Goal: Transaction & Acquisition: Book appointment/travel/reservation

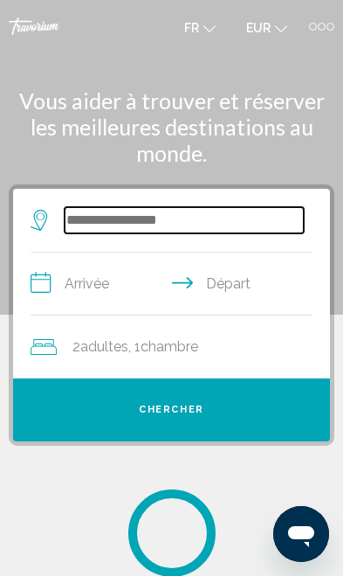
click at [92, 213] on input "Search widget" at bounding box center [184, 220] width 239 height 26
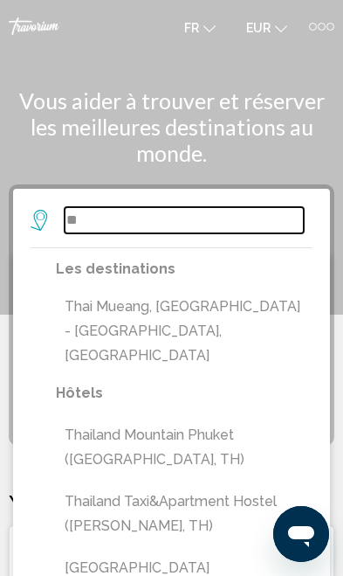
type input "*"
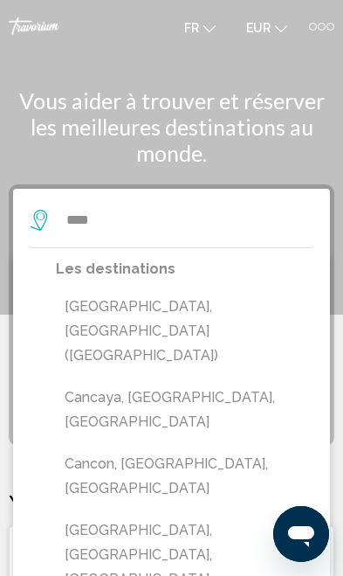
click at [103, 308] on button "[GEOGRAPHIC_DATA], [GEOGRAPHIC_DATA] ([GEOGRAPHIC_DATA])" at bounding box center [184, 331] width 257 height 82
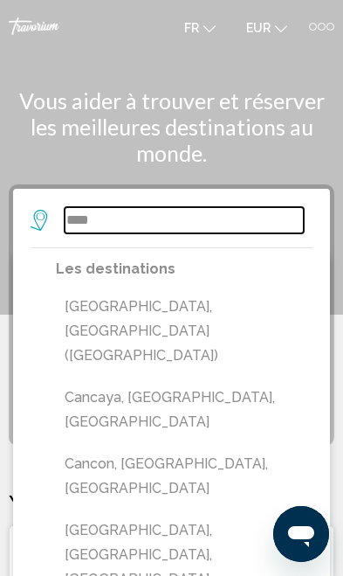
type input "**********"
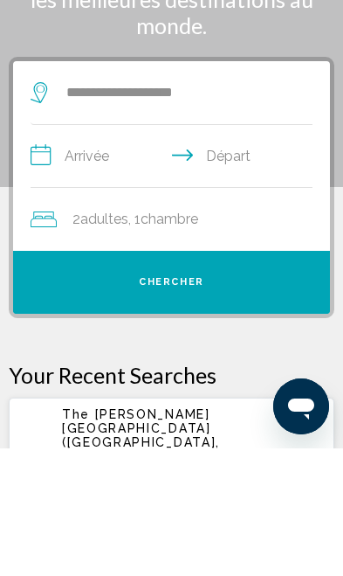
click at [83, 253] on input "**********" at bounding box center [175, 286] width 289 height 67
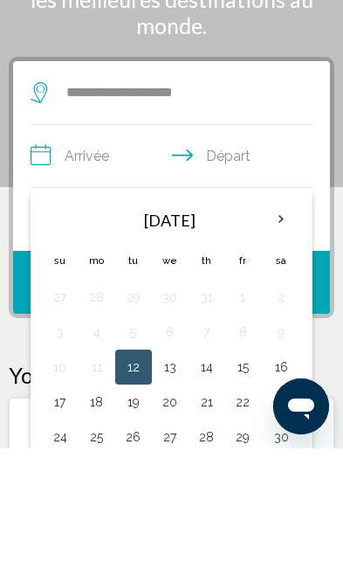
scroll to position [128, 0]
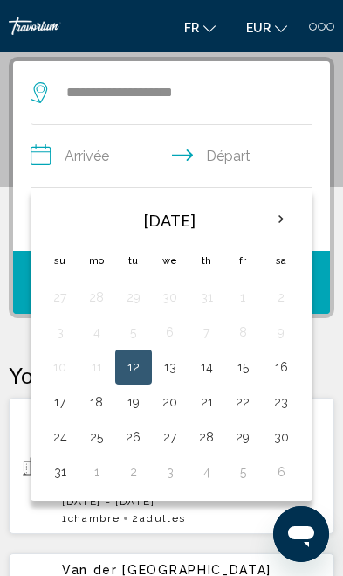
click at [278, 235] on th "Next month" at bounding box center [281, 219] width 38 height 38
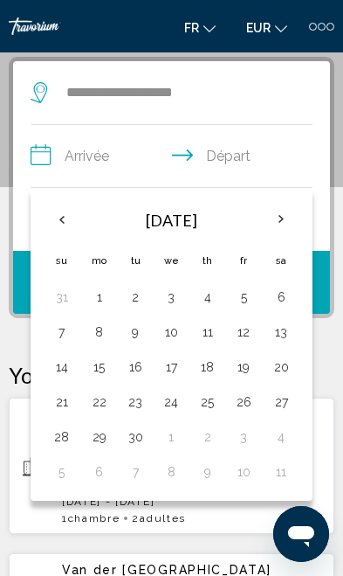
click at [54, 343] on button "7" at bounding box center [62, 332] width 20 height 24
click at [54, 363] on button "14" at bounding box center [62, 367] width 20 height 24
type input "**********"
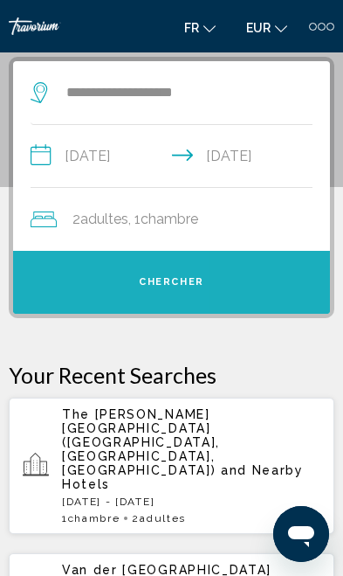
click at [50, 289] on button "Chercher" at bounding box center [171, 282] width 317 height 63
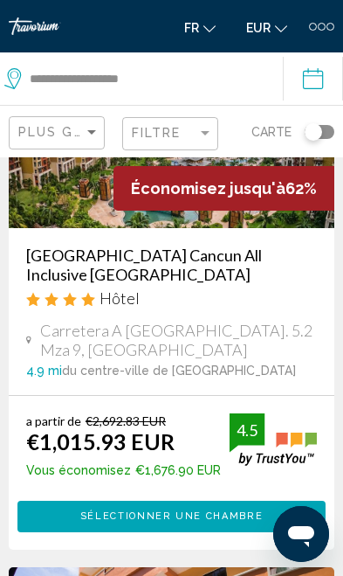
scroll to position [675, 0]
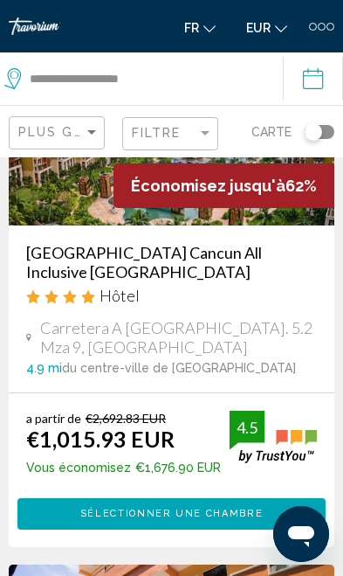
click at [187, 509] on button "Sélectionner une chambre" at bounding box center [171, 513] width 308 height 31
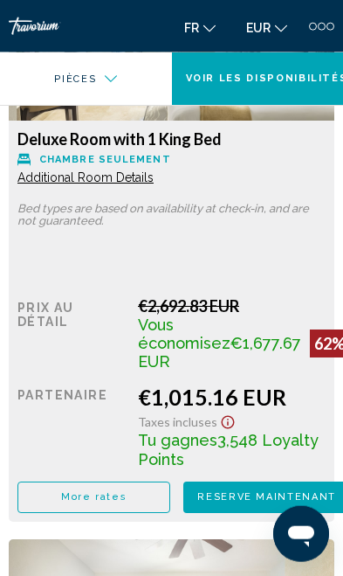
scroll to position [2405, 0]
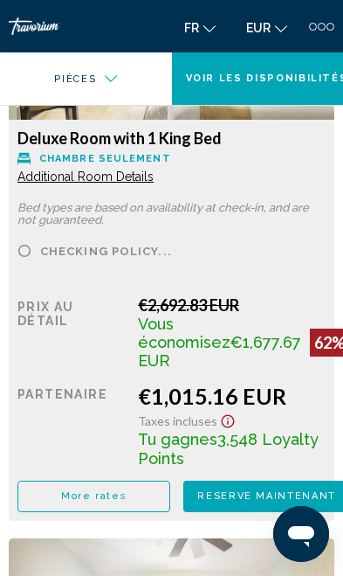
click at [65, 183] on span "Additional Room Details" at bounding box center [85, 177] width 136 height 14
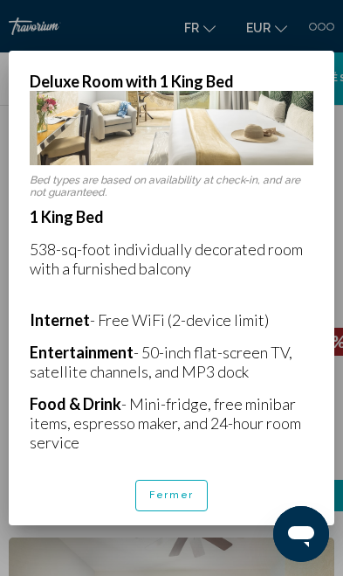
scroll to position [118, 0]
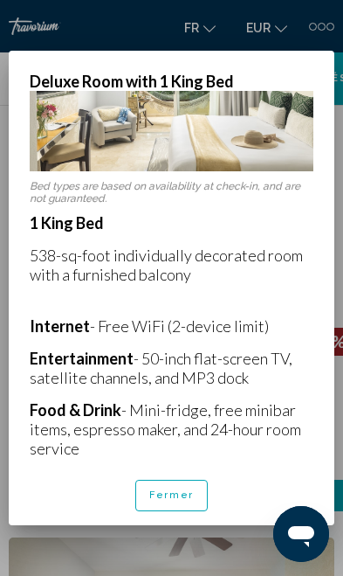
click at [330, 302] on div "Bed types are based on availability at check-in, and are not guaranteed. 1 King…" at bounding box center [172, 278] width 326 height 374
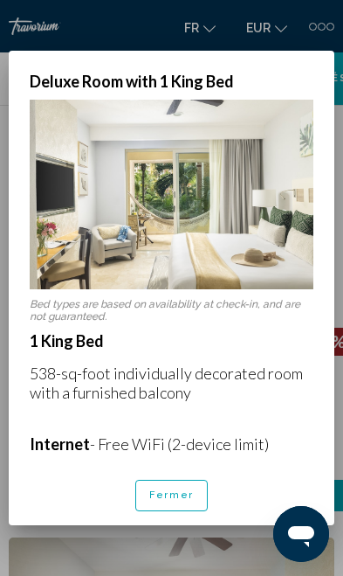
scroll to position [0, 0]
click at [169, 501] on span "Fermer" at bounding box center [171, 494] width 45 height 11
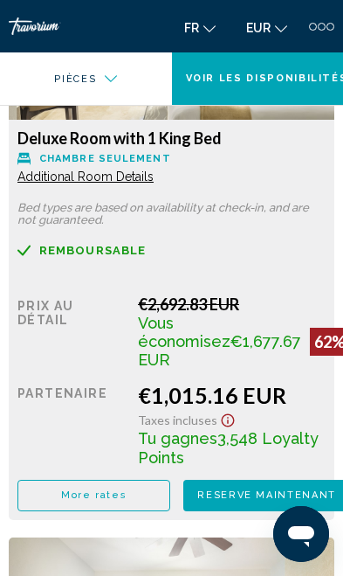
scroll to position [2474, 0]
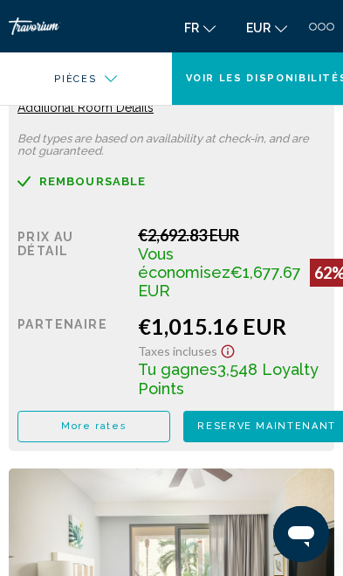
click at [111, 432] on span "More rates" at bounding box center [94, 425] width 66 height 11
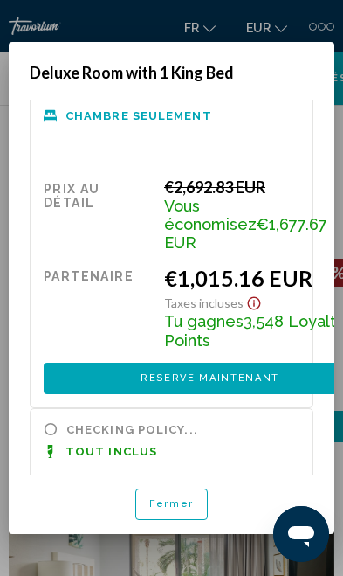
scroll to position [31, 0]
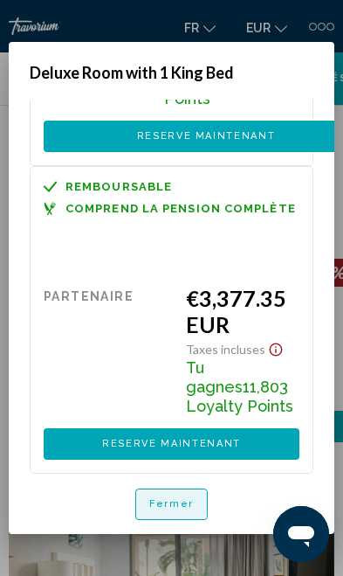
click at [169, 509] on span "Fermer" at bounding box center [171, 503] width 45 height 11
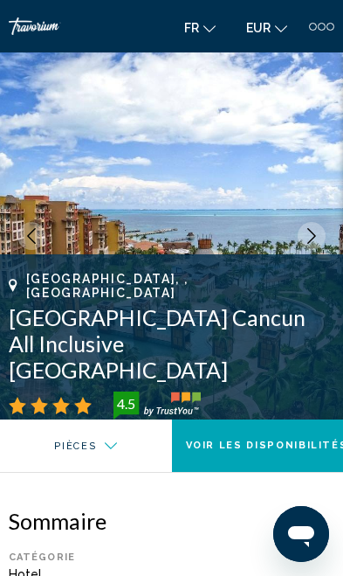
scroll to position [2474, 0]
